Goal: Ask a question

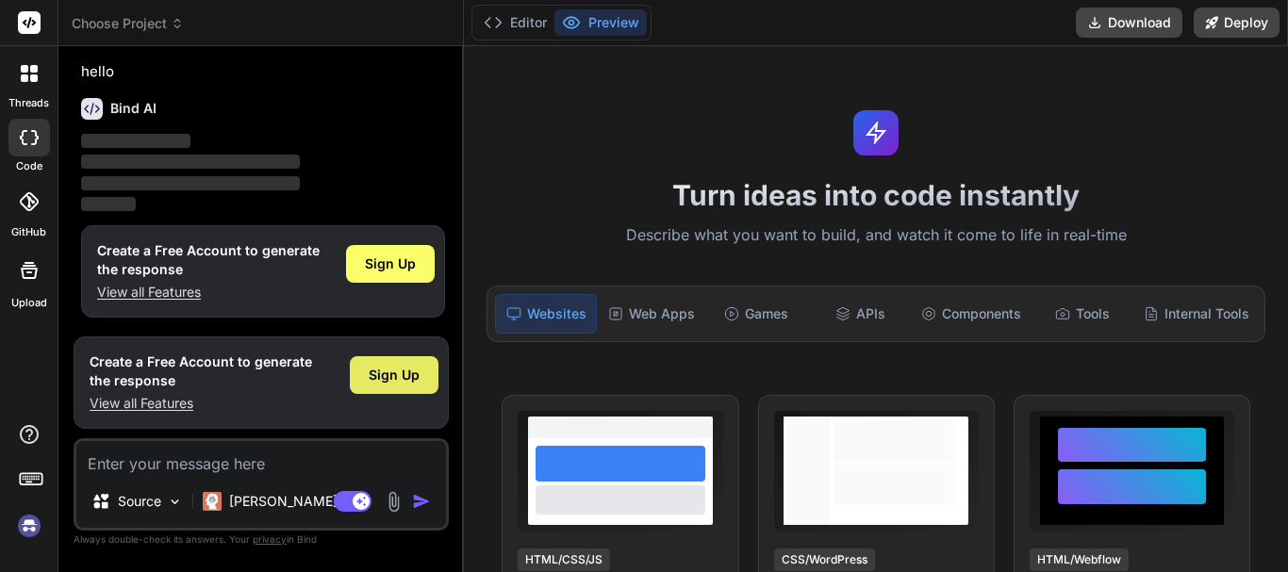
click at [376, 370] on span "Sign Up" at bounding box center [394, 375] width 51 height 19
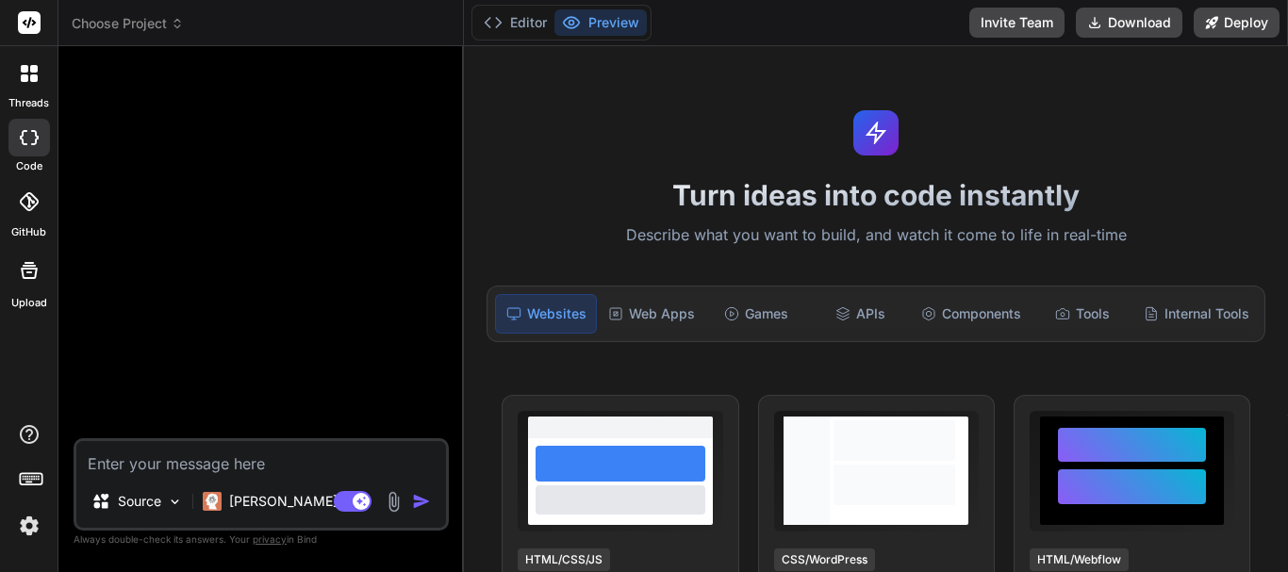
type textarea "x"
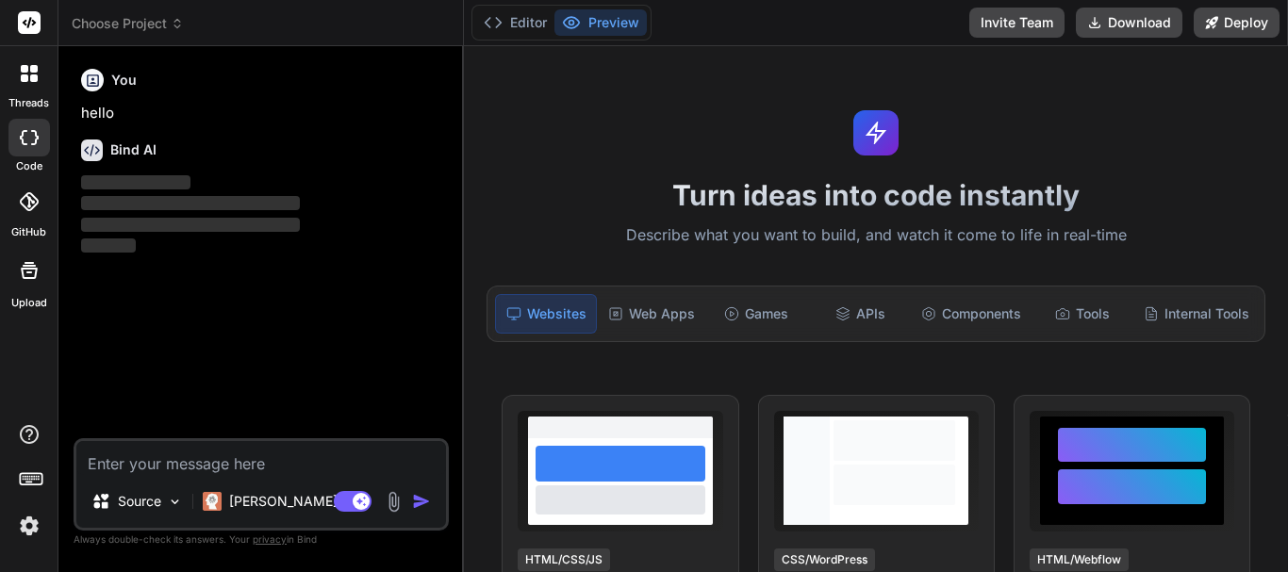
click at [200, 467] on textarea at bounding box center [261, 458] width 370 height 34
type textarea "i"
type textarea "x"
type textarea "i"
type textarea "x"
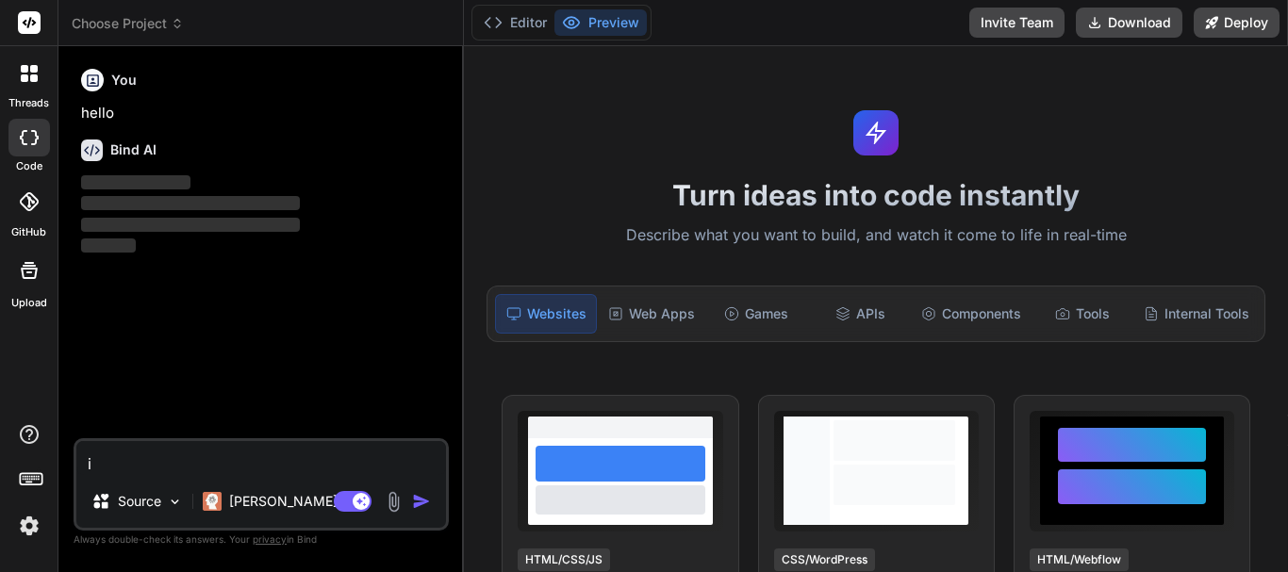
type textarea "i w"
type textarea "x"
type textarea "i wa"
type textarea "x"
type textarea "i wan"
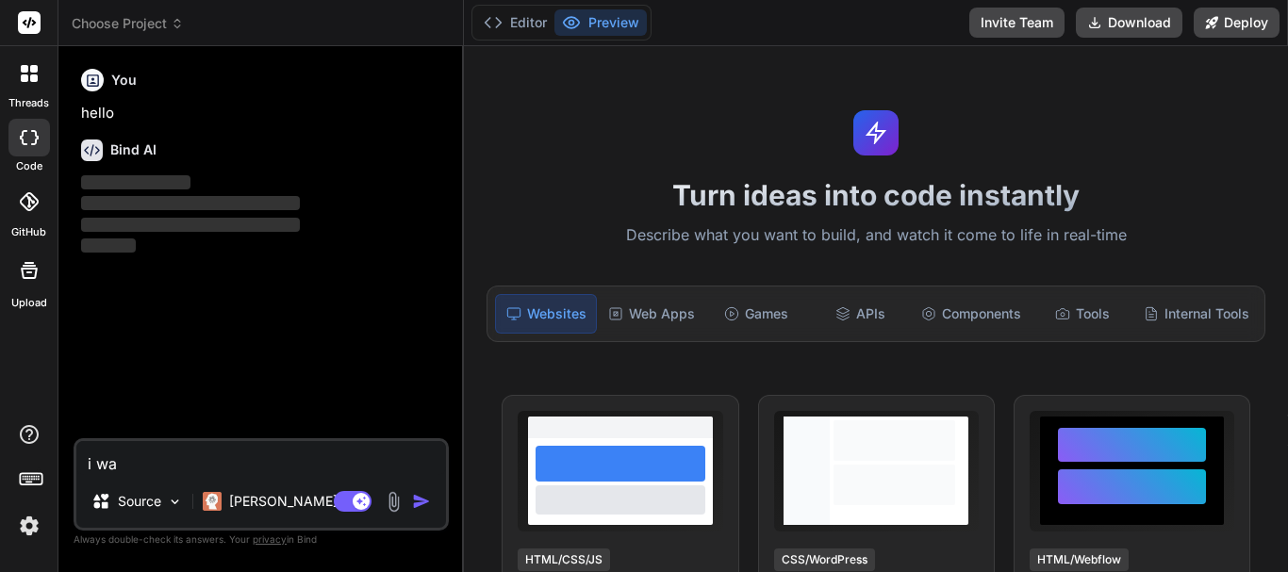
type textarea "x"
type textarea "i want"
type textarea "x"
type textarea "i want"
type textarea "x"
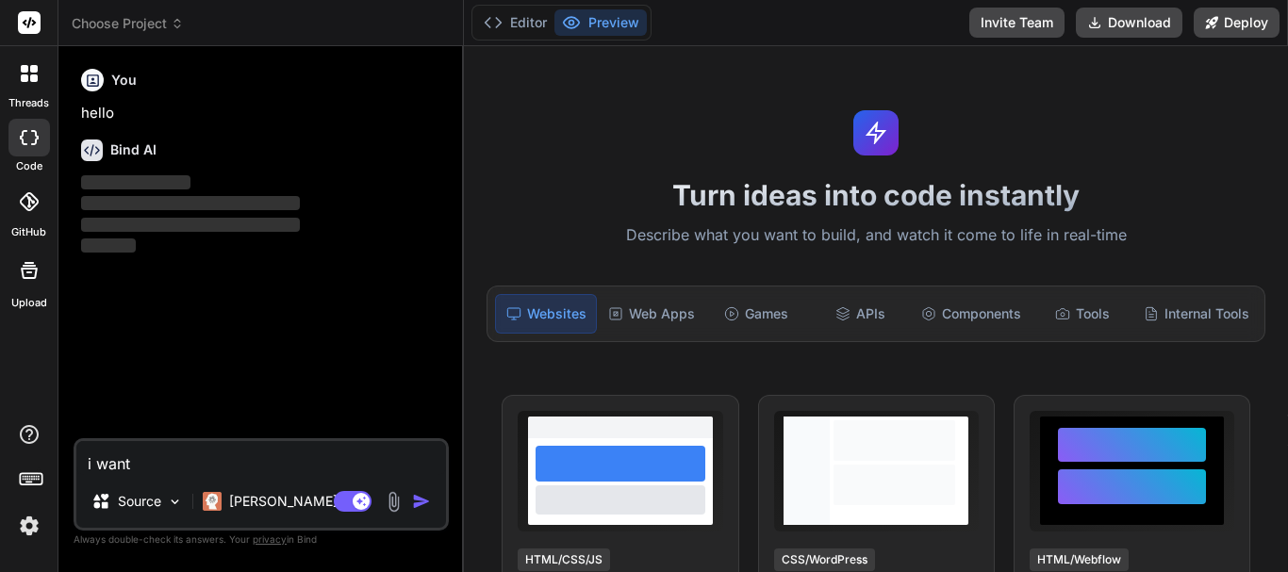
type textarea "i want t"
type textarea "x"
type textarea "i want to"
type textarea "x"
type textarea "i want to"
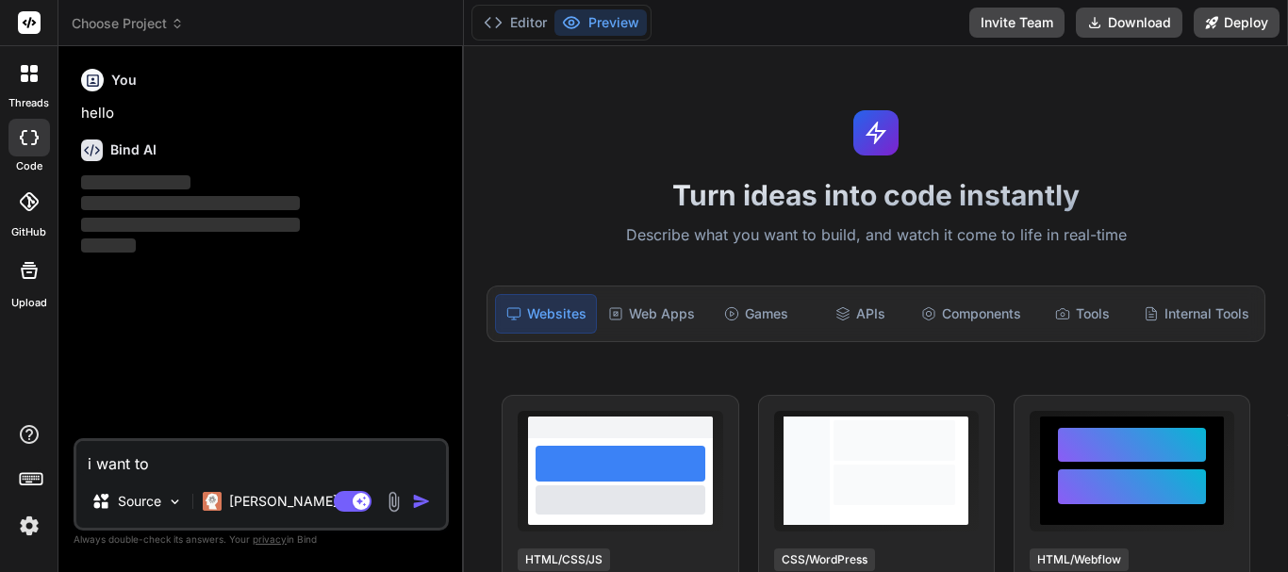
type textarea "x"
type textarea "i want to b"
type textarea "x"
type textarea "i want to bu"
type textarea "x"
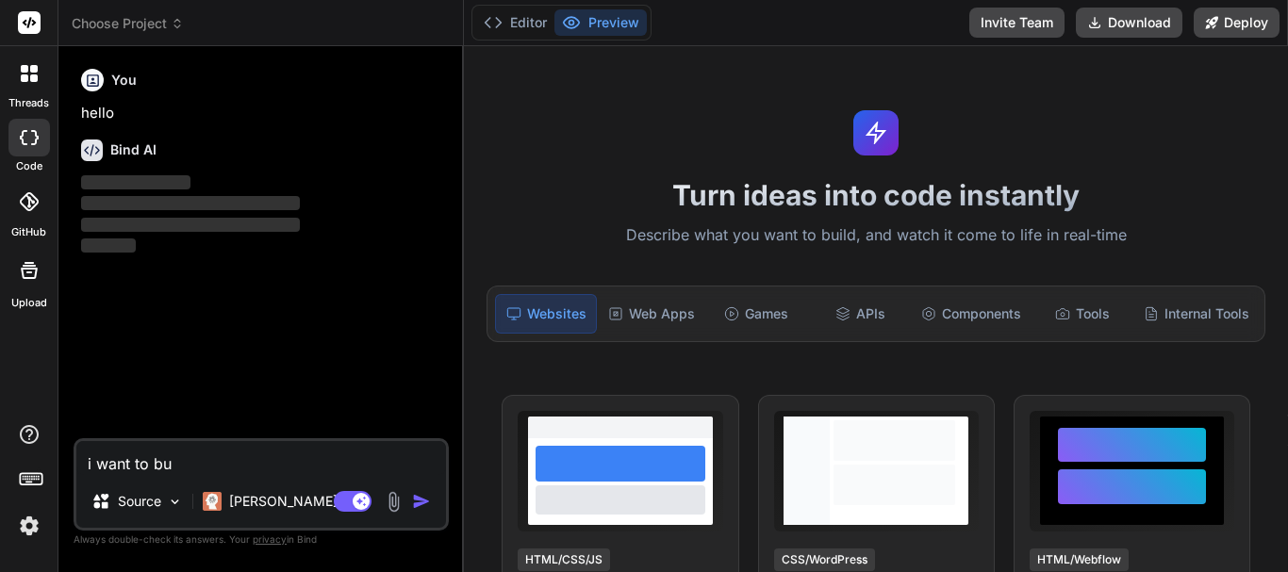
type textarea "i want to bui"
type textarea "x"
type textarea "i want to buil"
type textarea "x"
type textarea "i want to build"
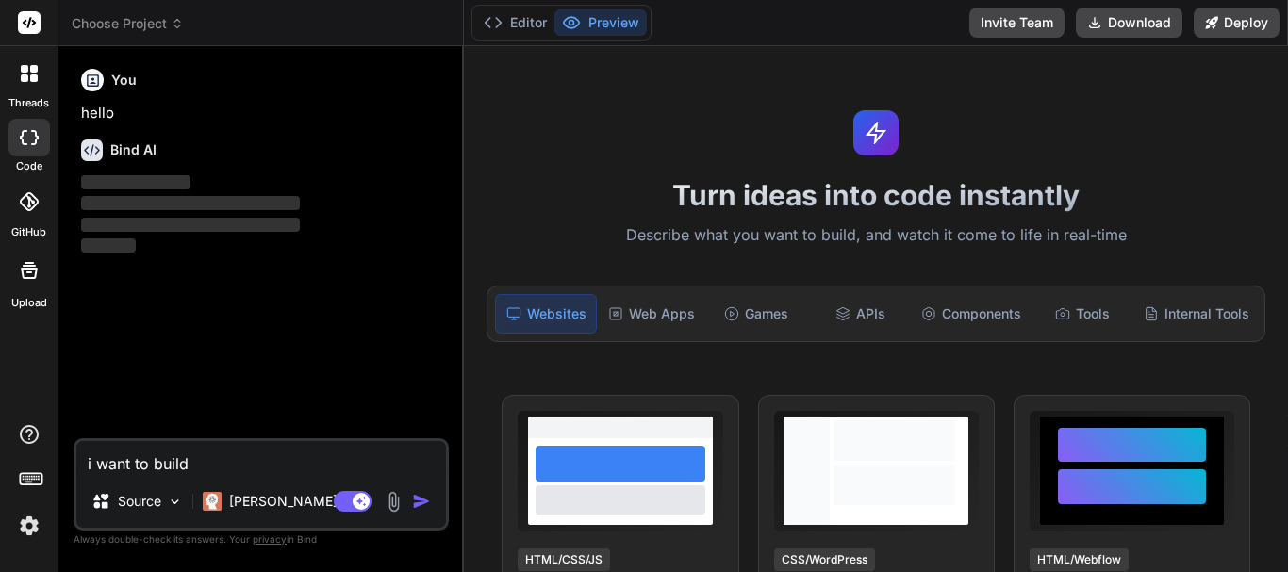
type textarea "x"
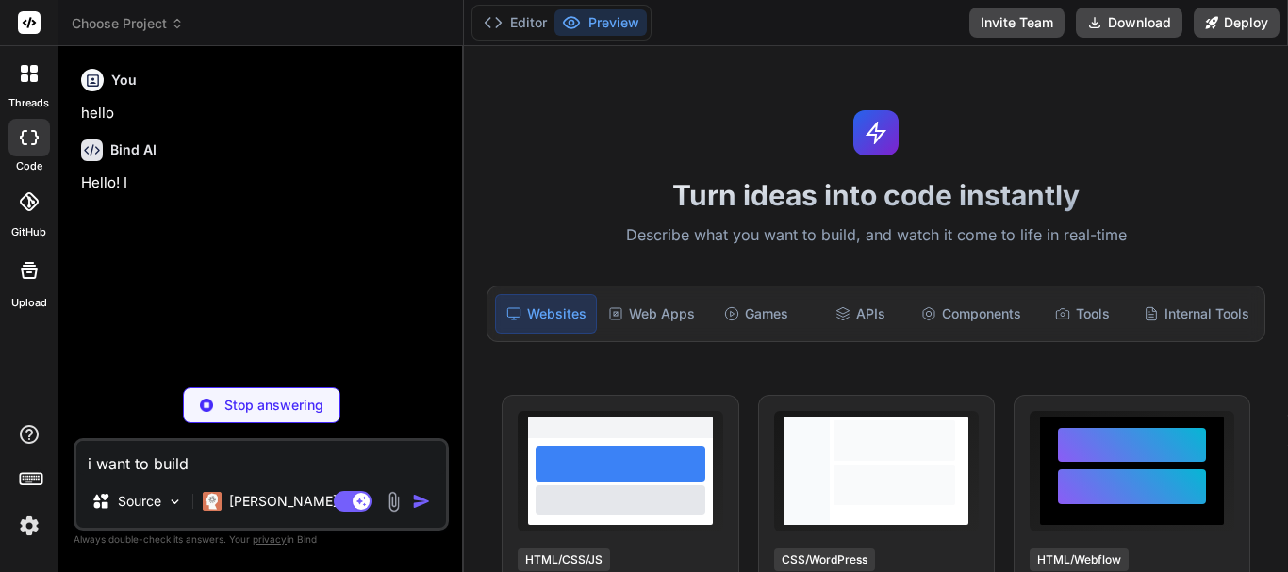
type textarea "i want to build"
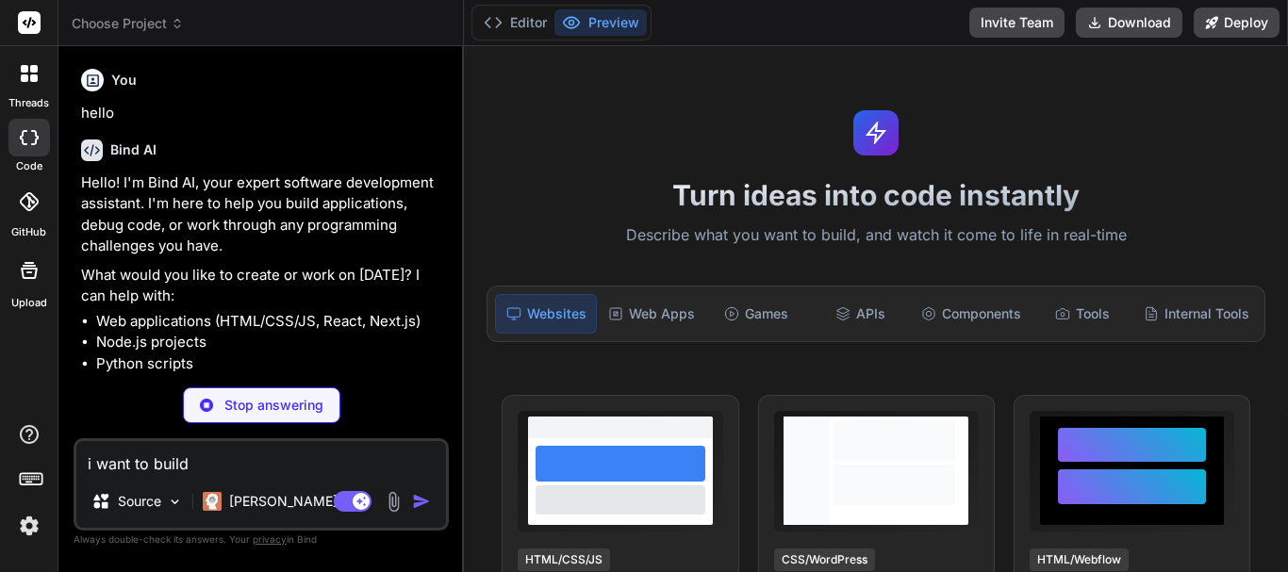
type textarea "x"
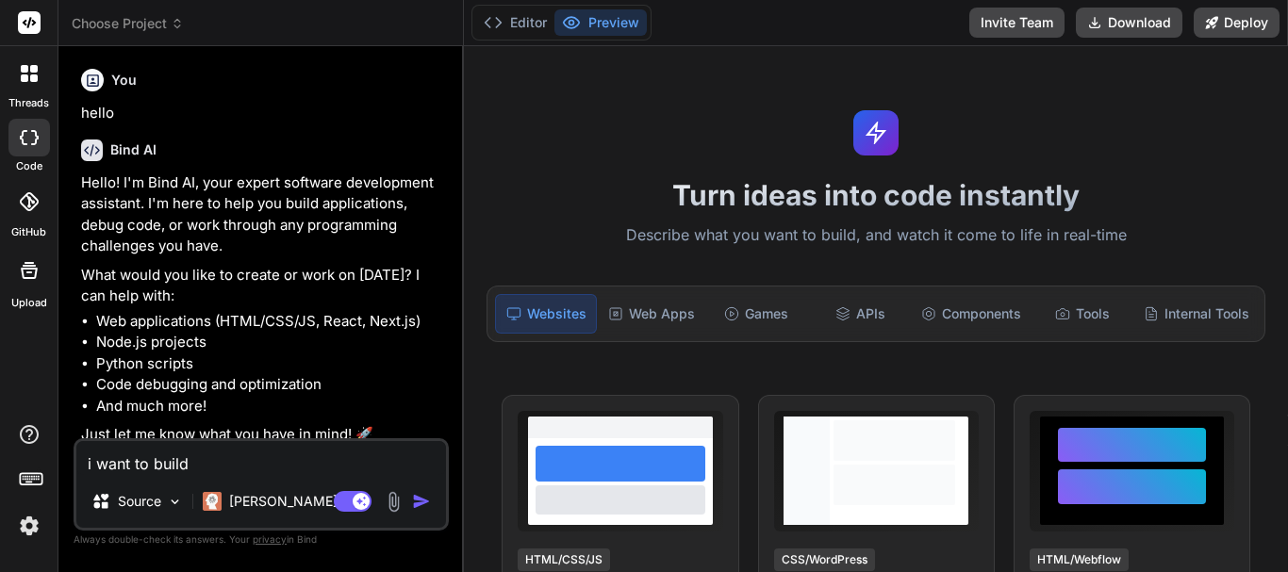
type textarea "i want to build h"
type textarea "x"
type textarea "i want to build he"
type textarea "x"
type textarea "i want to build hea"
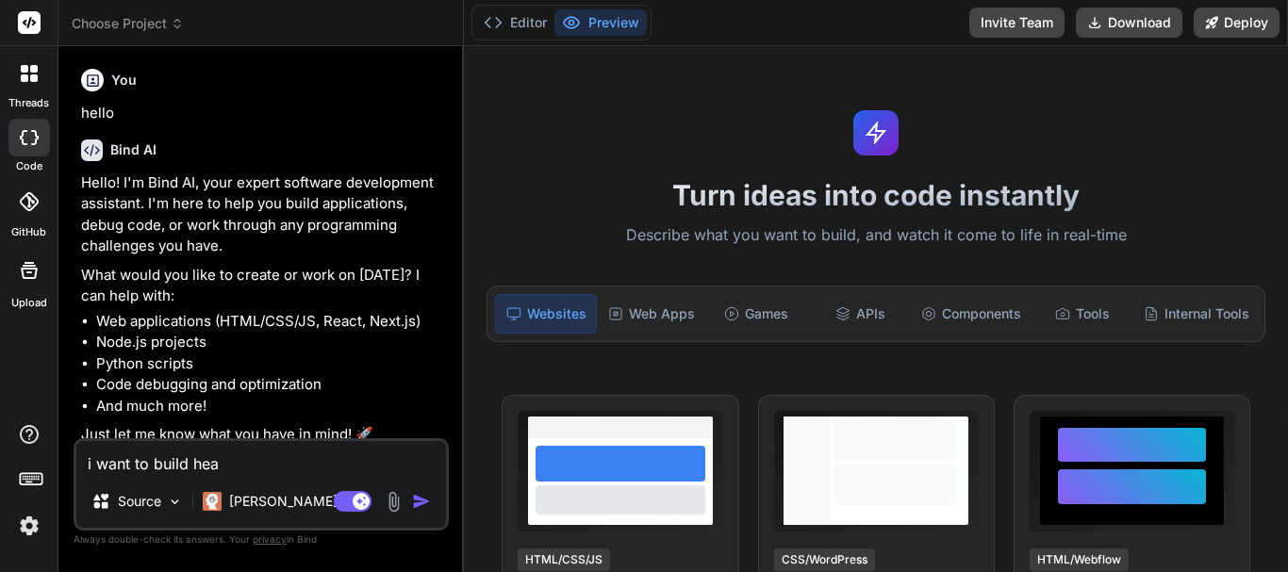
type textarea "x"
type textarea "i want to build head"
type textarea "x"
type textarea "i want to build heade"
type textarea "x"
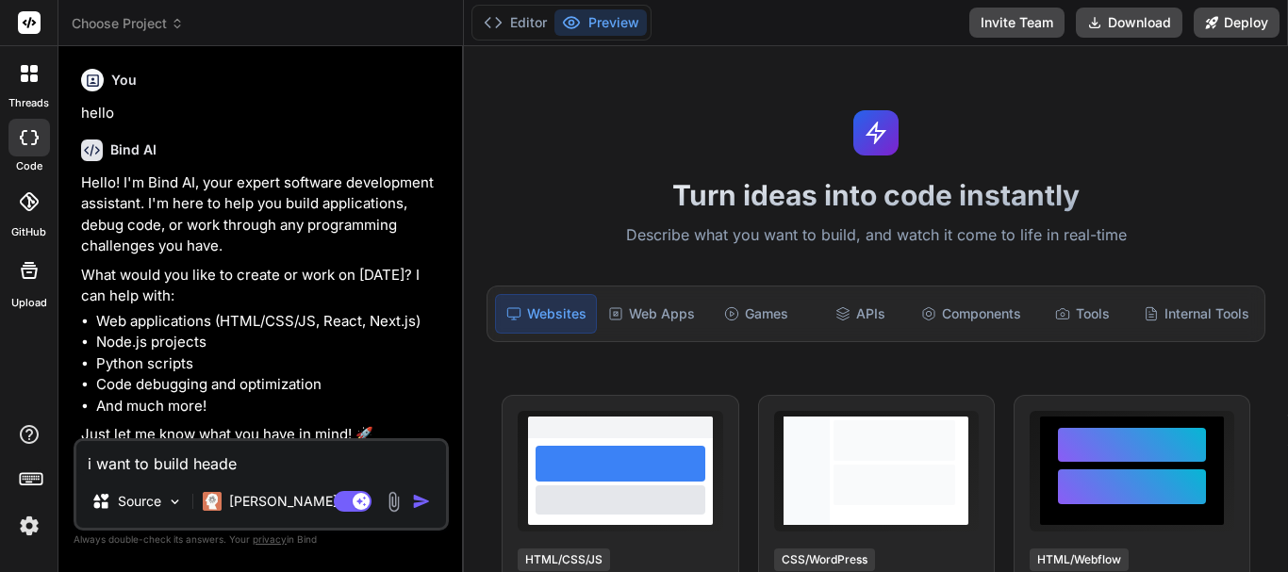
type textarea "i want to build header"
type textarea "x"
type textarea "i want to build header"
type textarea "x"
type textarea "i want to build header f"
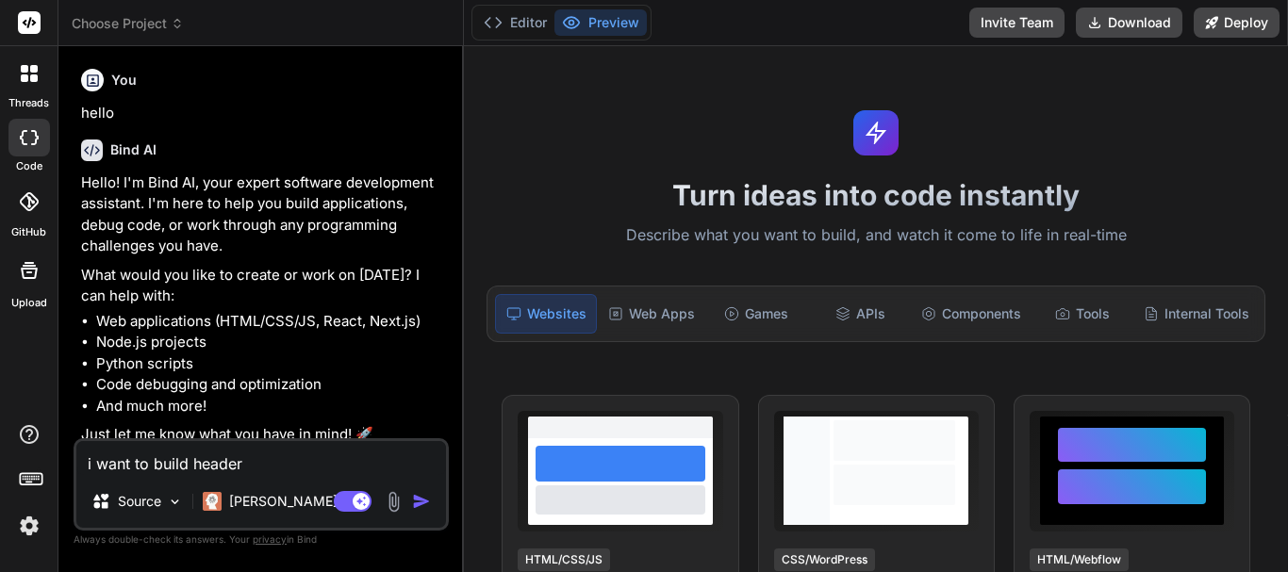
type textarea "x"
type textarea "i want to build header fo"
type textarea "x"
type textarea "i want to build header foo"
type textarea "x"
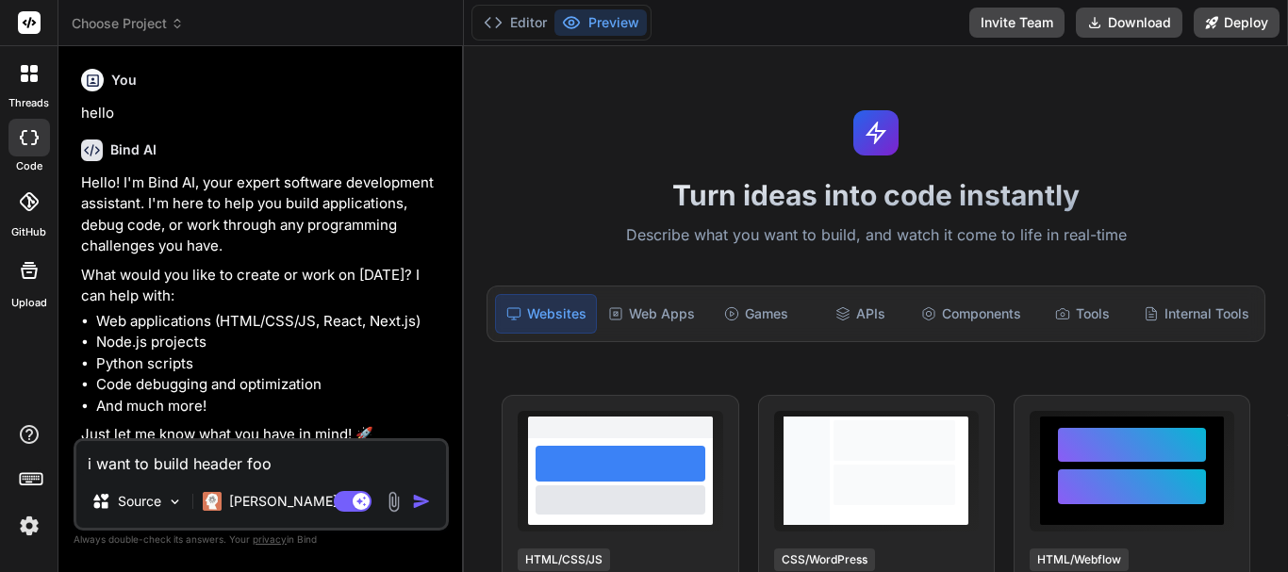
type textarea "i want to build header foot"
type textarea "x"
type textarea "i want to build header foote"
type textarea "x"
type textarea "i want to build header footer"
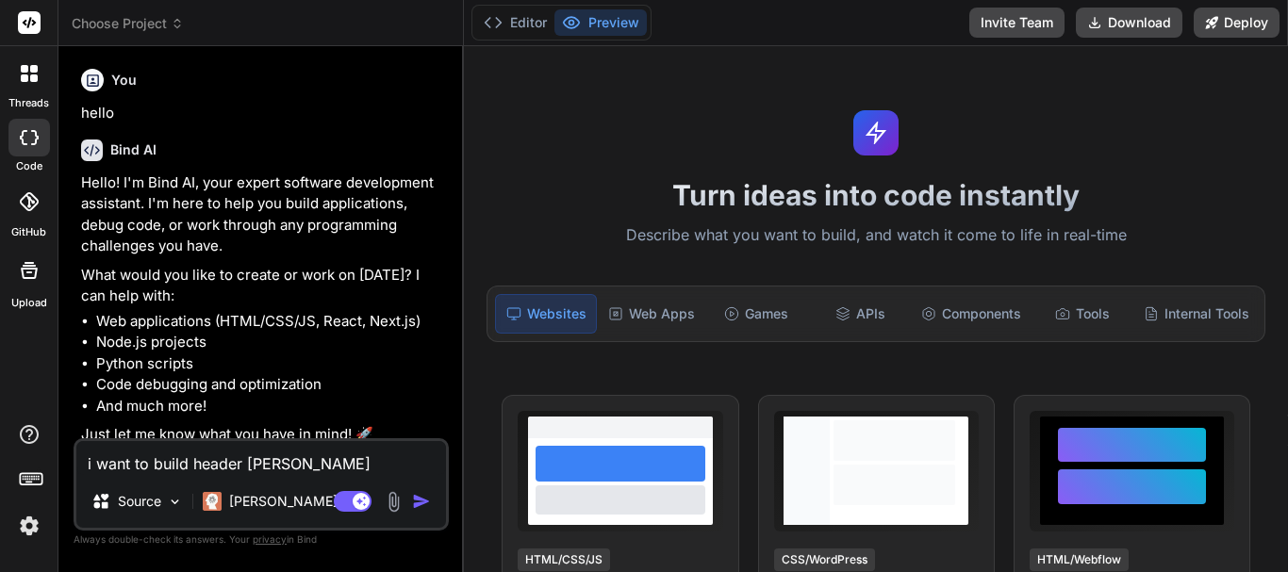
type textarea "x"
type textarea "i want to build header footer"
type textarea "x"
type textarea "i want to build header footer w"
type textarea "x"
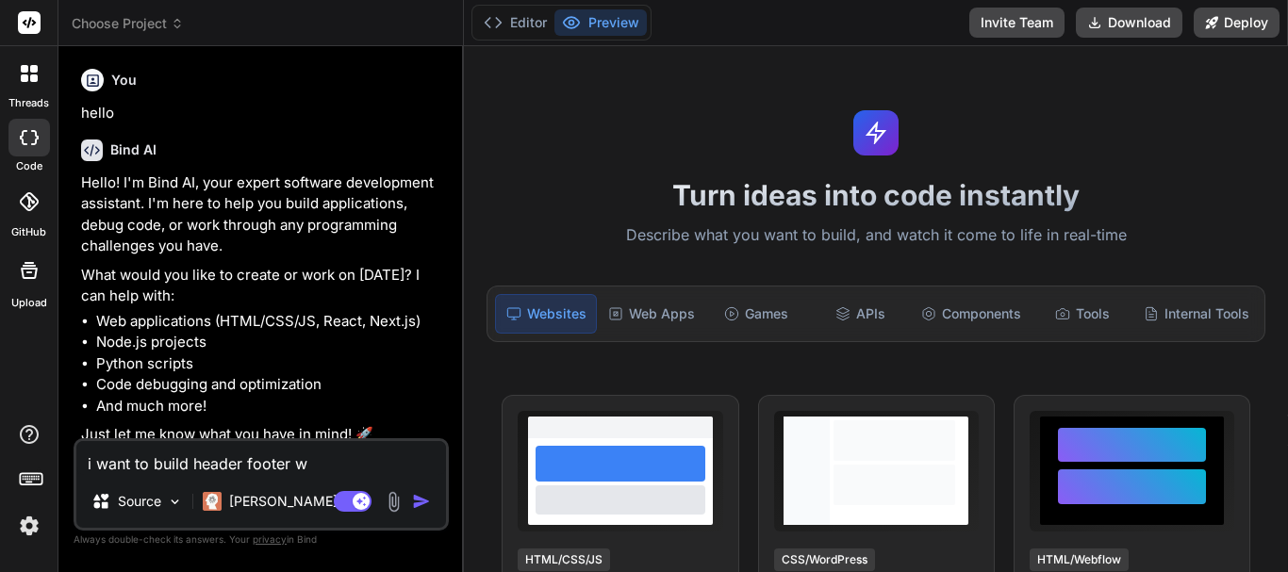
type textarea "i want to build header footer wo"
type textarea "x"
type textarea "i want to build header footer wor"
type textarea "x"
type textarea "i want to build header footer word"
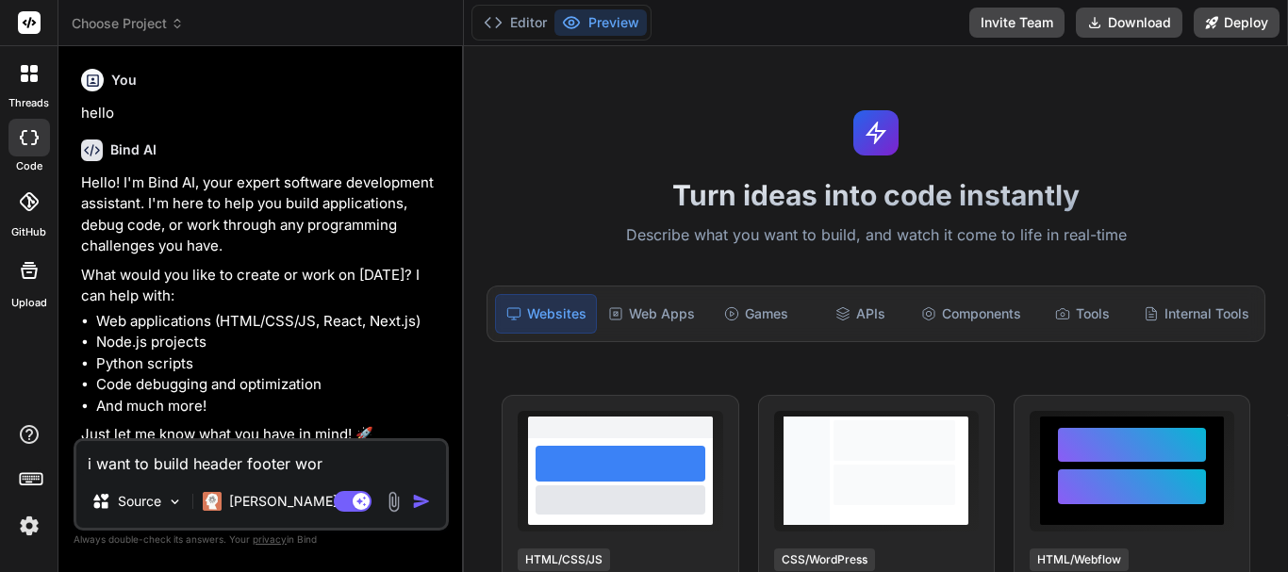
type textarea "x"
type textarea "i want to build header footer wordp"
type textarea "x"
type textarea "i want to build header footer wordpr"
type textarea "x"
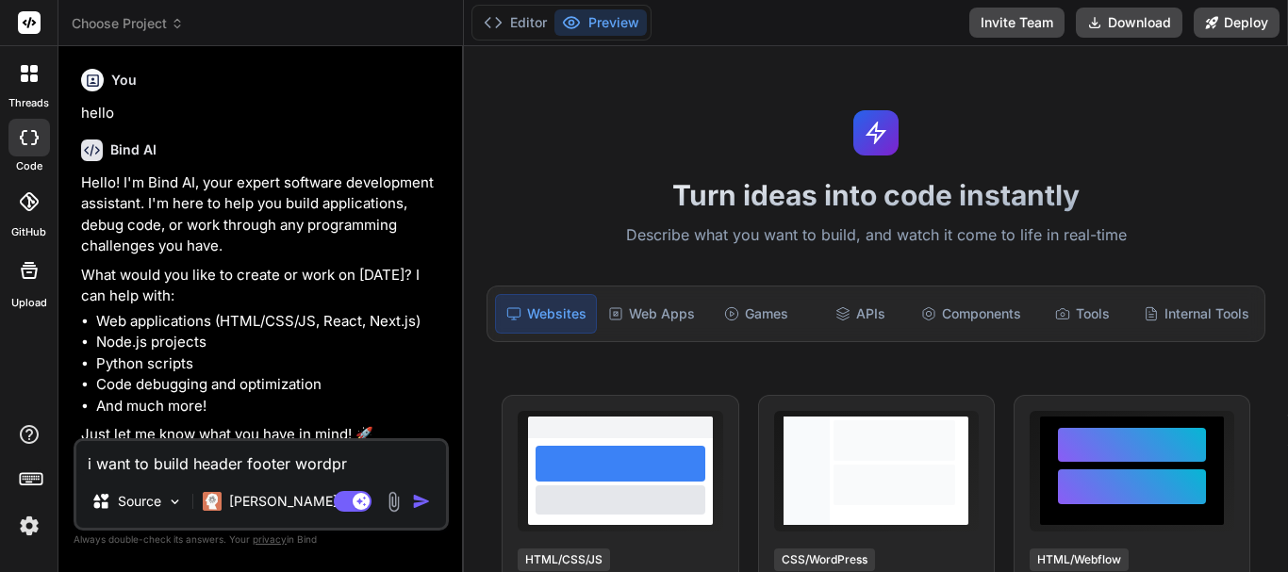
type textarea "i want to build header footer wordpre"
type textarea "x"
type textarea "i want to build header footer wordpres"
type textarea "x"
type textarea "i want to build header footer wordpress"
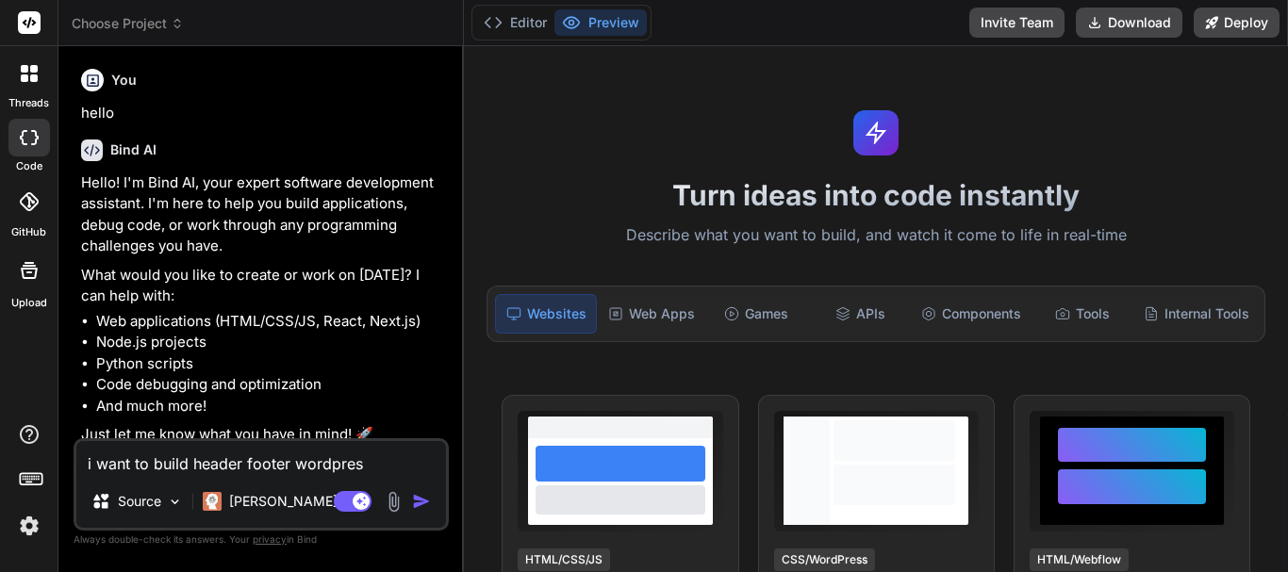
type textarea "x"
type textarea "i want to build header footer wordpress"
type textarea "x"
type textarea "i want to build header footer wordpress p"
type textarea "x"
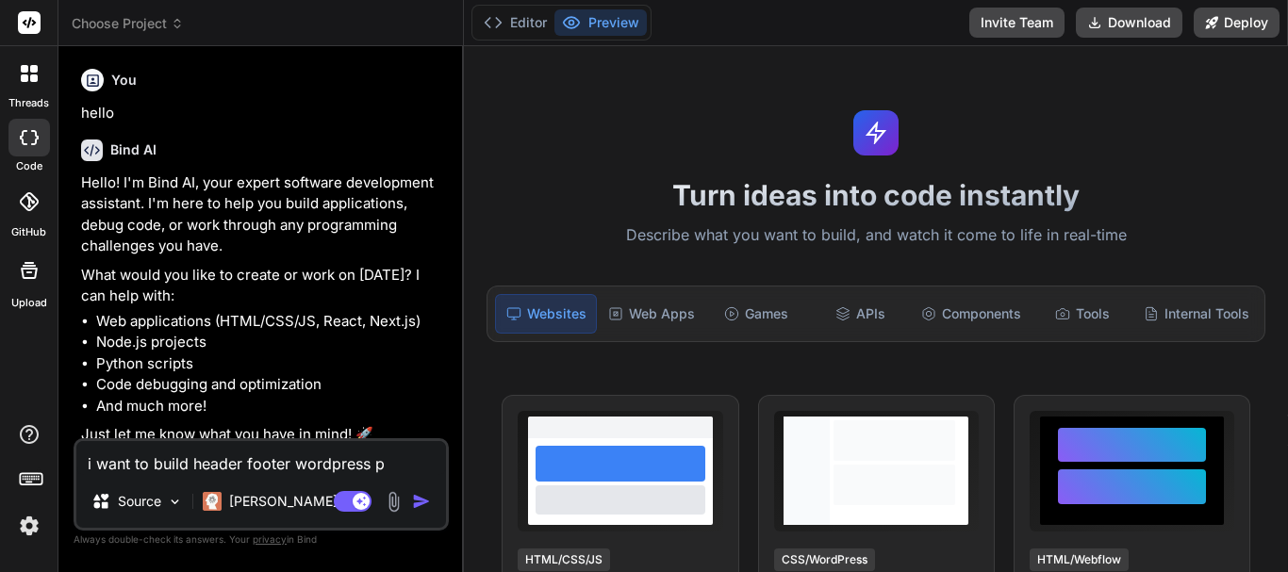
type textarea "i want to build header footer wordpress pl"
type textarea "x"
type textarea "i want to build header footer wordpress plu"
type textarea "x"
type textarea "i want to build header footer wordpress plug"
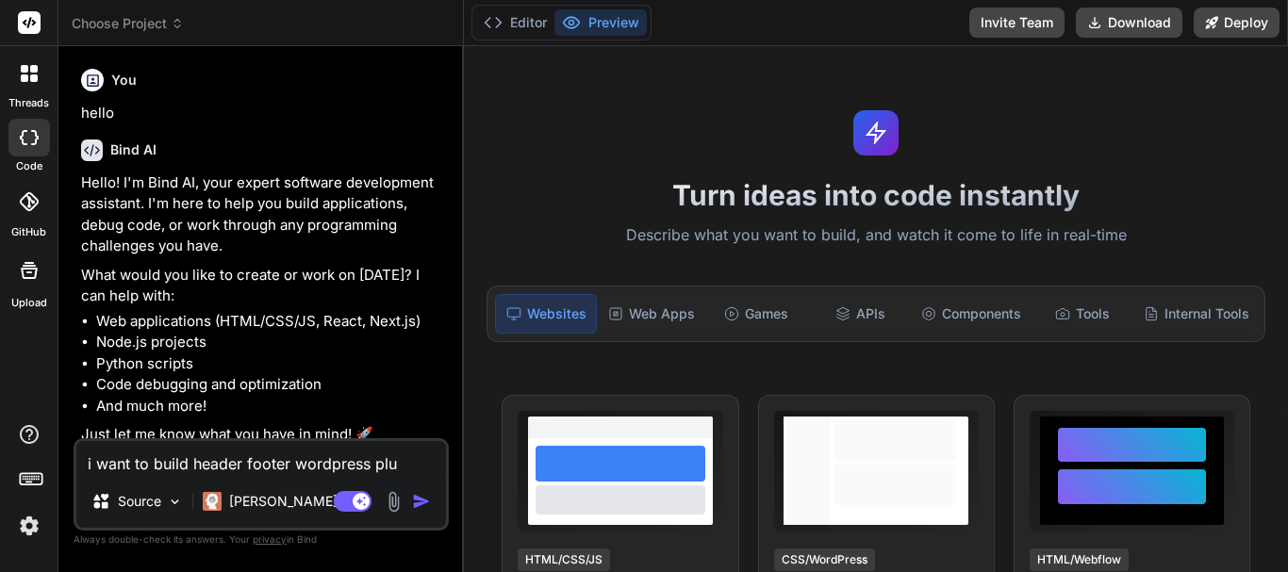
type textarea "x"
type textarea "i want to build header footer wordpress plugi"
type textarea "x"
type textarea "i want to build header footer wordpress plugin"
type textarea "x"
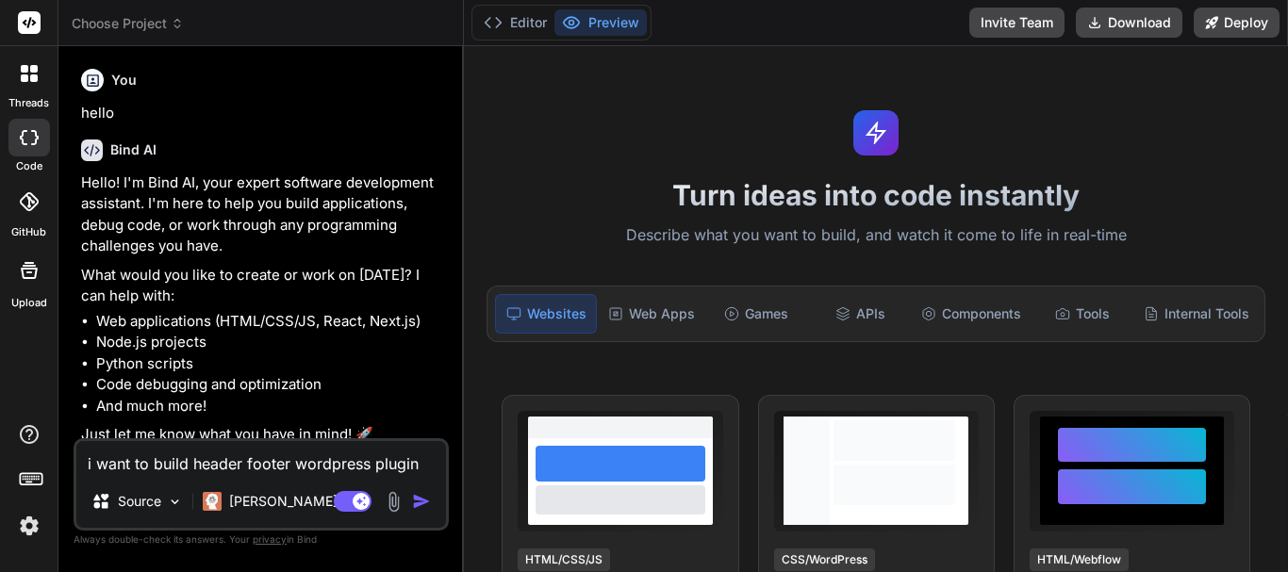
type textarea "i want to build header footer wordpress plugin"
type textarea "x"
type textarea "i want to build header footer wordpress plugin ."
type textarea "x"
type textarea "i want to build header footer wordpress plugin .."
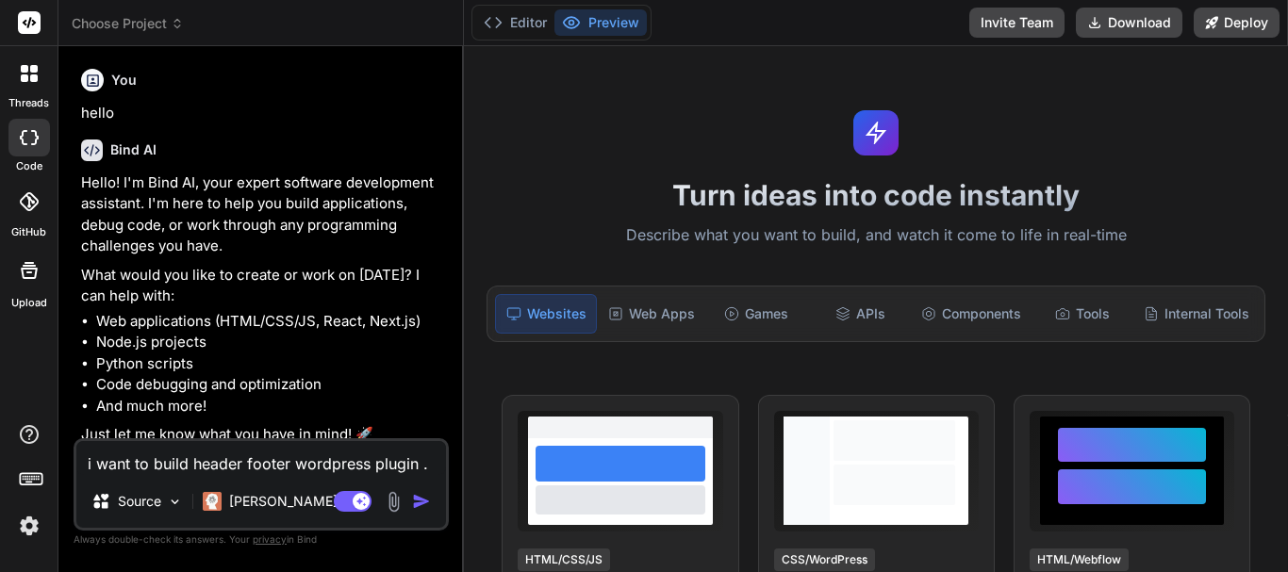
type textarea "x"
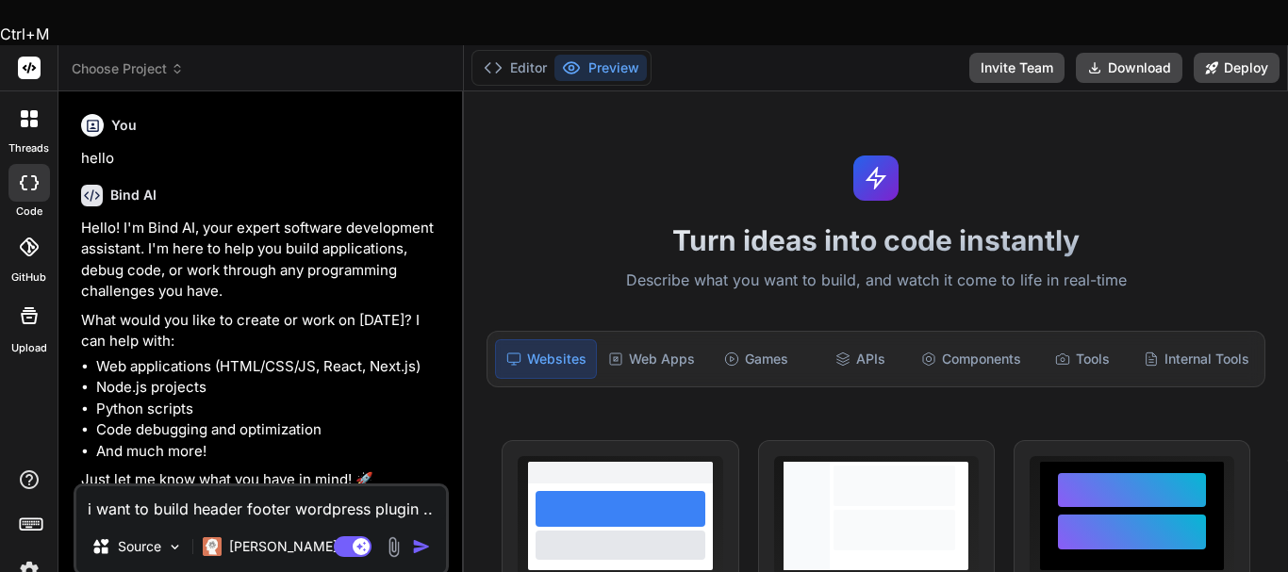
type textarea "i want to build header footer wordpress plugin .."
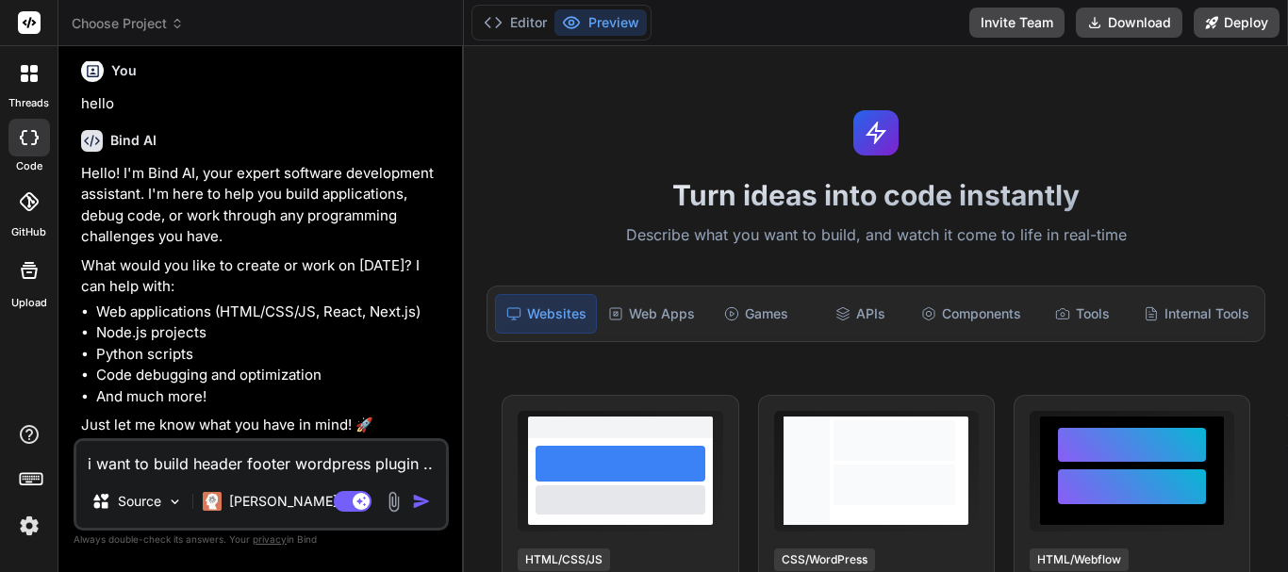
scroll to position [11, 0]
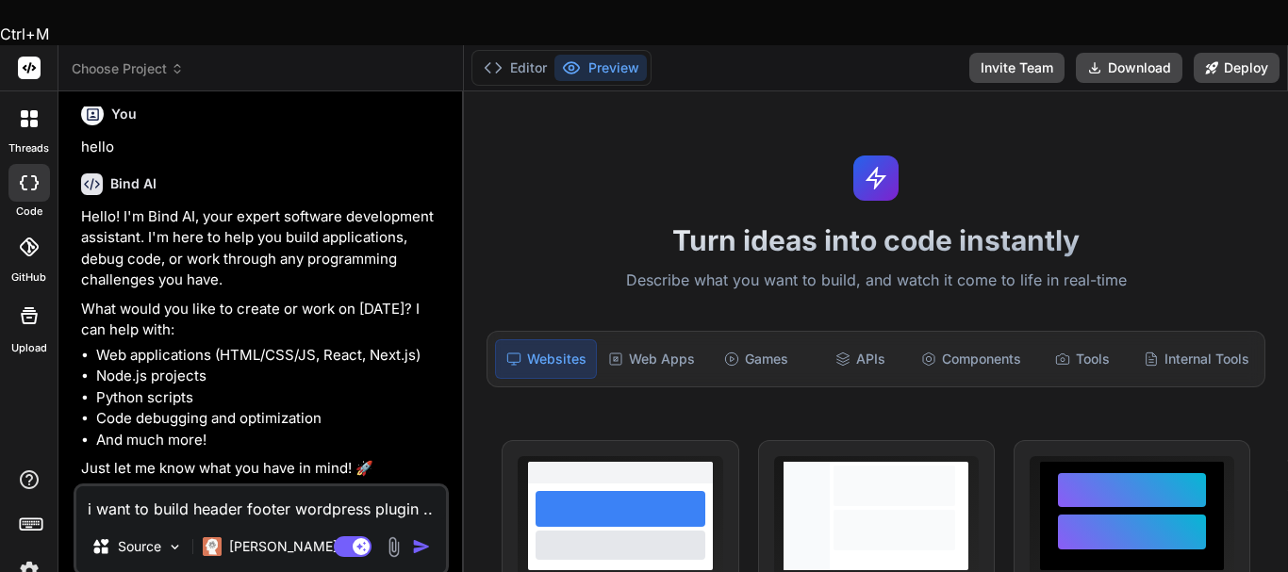
click at [413, 486] on textarea "i want to build header footer wordpress plugin .." at bounding box center [261, 503] width 370 height 34
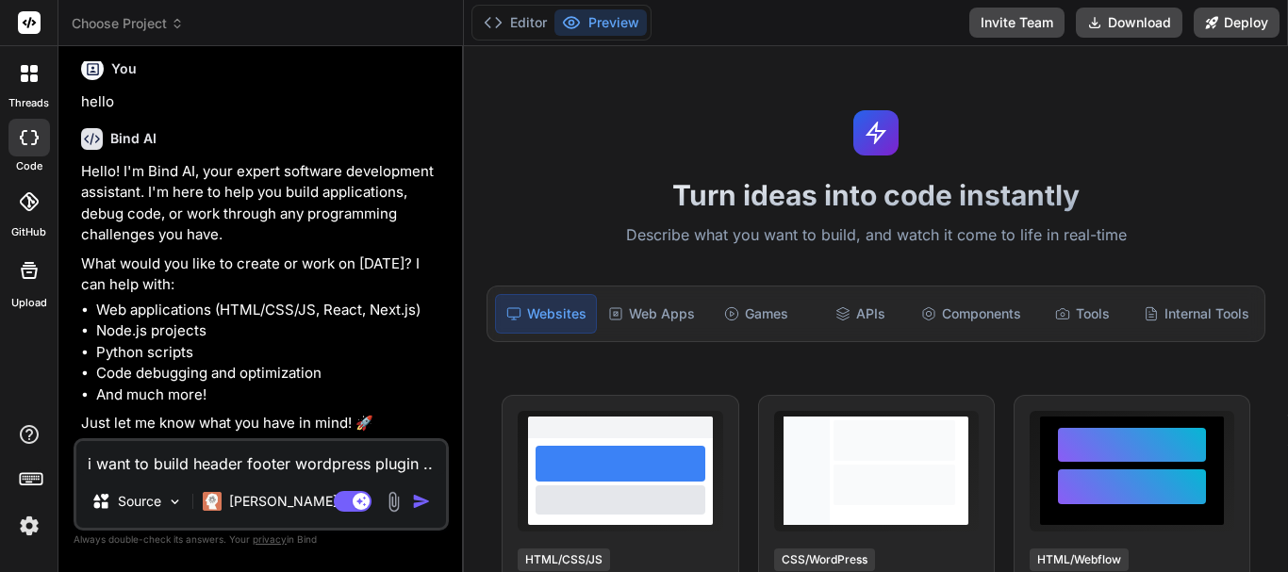
type textarea "x"
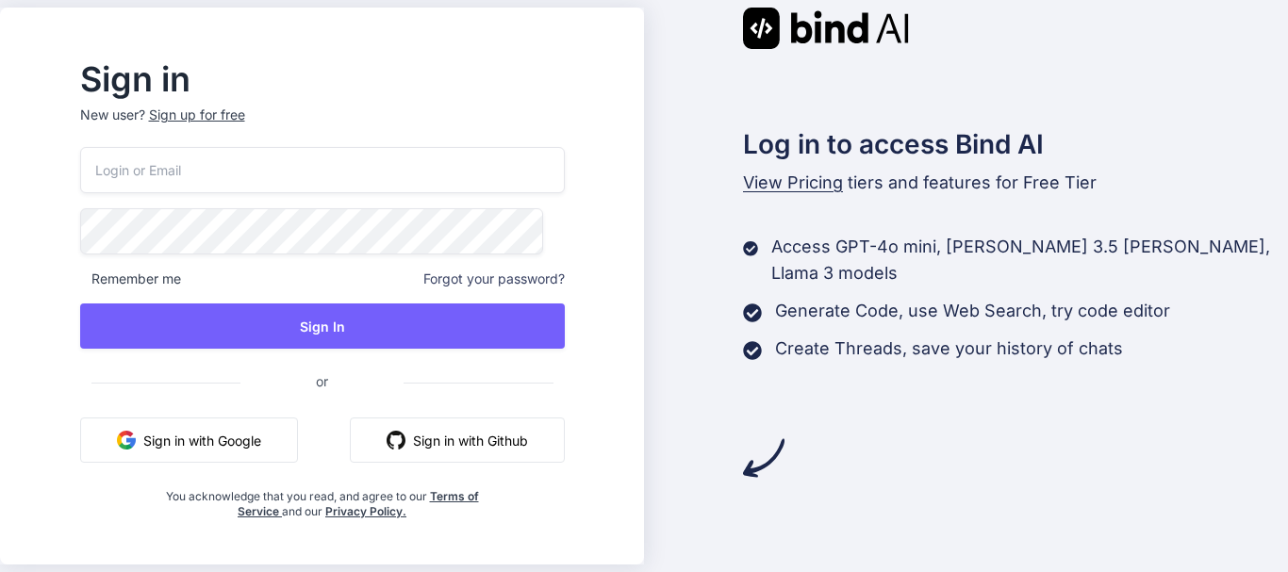
drag, startPoint x: 198, startPoint y: 452, endPoint x: 249, endPoint y: 430, distance: 55.7
click at [199, 452] on button "Sign in with Google" at bounding box center [189, 440] width 218 height 45
click at [216, 436] on button "Sign in with Google" at bounding box center [189, 440] width 218 height 45
